Goal: Transaction & Acquisition: Purchase product/service

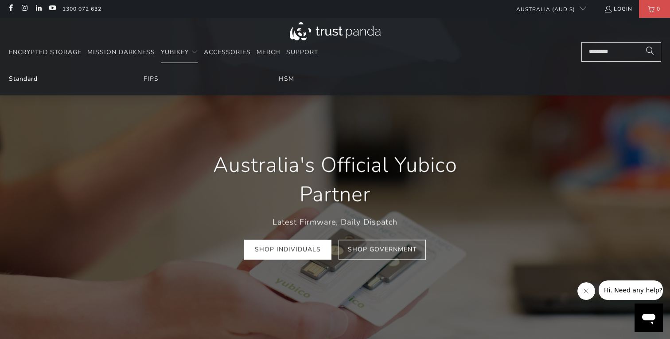
click at [32, 77] on link "Standard" at bounding box center [23, 78] width 29 height 8
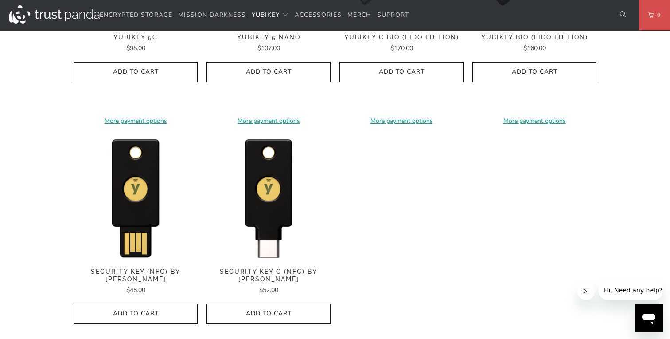
scroll to position [822, 0]
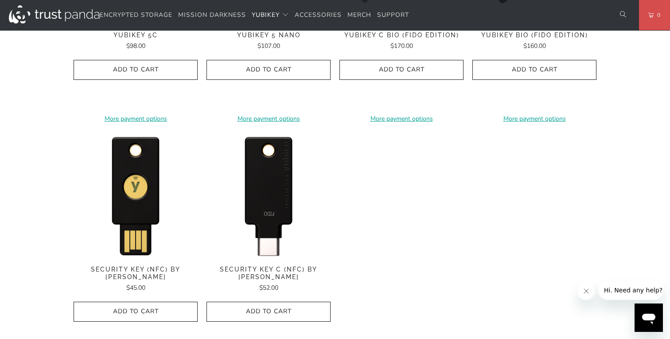
click at [267, 207] on img at bounding box center [269, 195] width 124 height 124
